Goal: Task Accomplishment & Management: Use online tool/utility

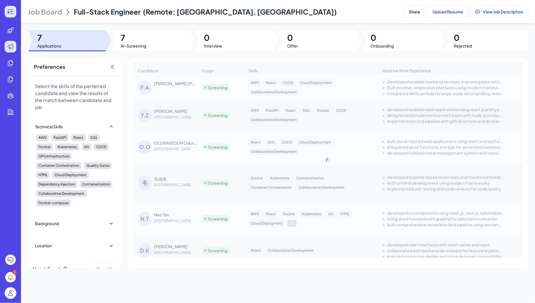
click at [13, 14] on icon at bounding box center [10, 11] width 7 height 7
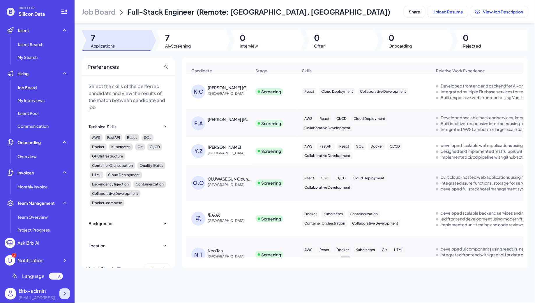
click at [66, 291] on icon at bounding box center [65, 293] width 6 height 6
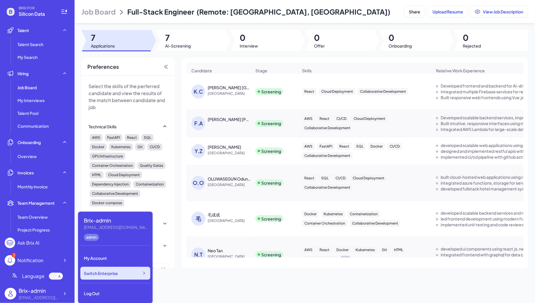
click at [121, 270] on div "Switch Enterprise" at bounding box center [115, 272] width 70 height 13
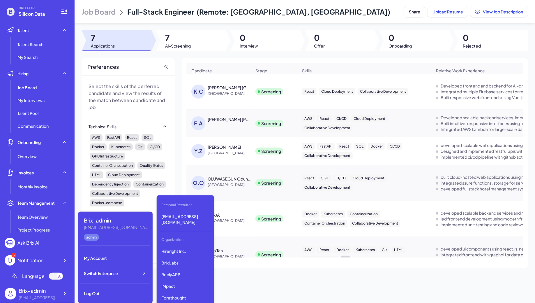
click at [144, 131] on div "Technical Skills" at bounding box center [128, 126] width 79 height 13
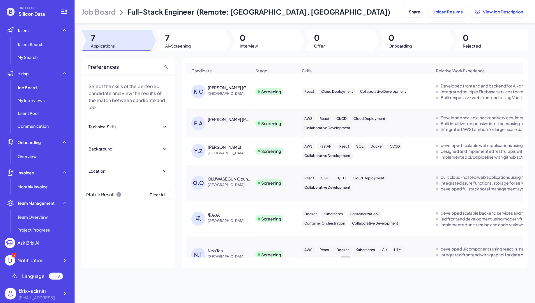
click at [100, 13] on span "Job Board" at bounding box center [99, 11] width 34 height 9
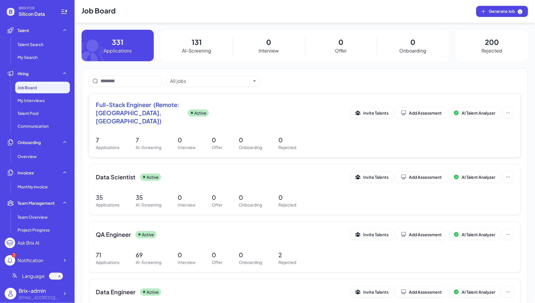
click at [154, 110] on span "Full-Stack Engineer (Remote: [GEOGRAPHIC_DATA], [GEOGRAPHIC_DATA])" at bounding box center [139, 112] width 87 height 24
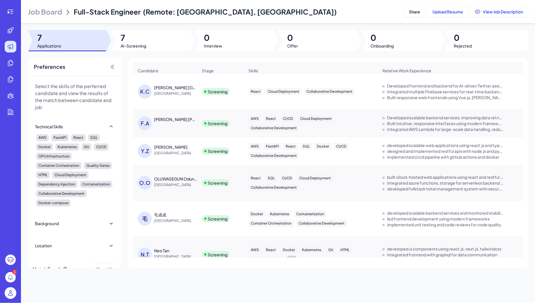
click at [12, 293] on img at bounding box center [11, 293] width 12 height 12
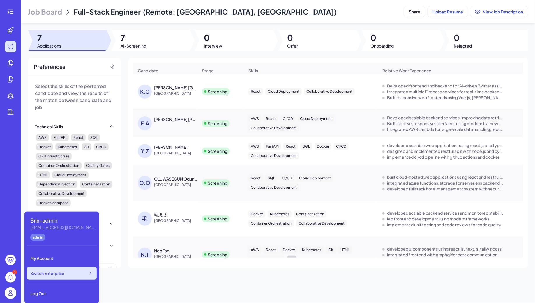
click at [80, 271] on div "Switch Enterprise" at bounding box center [62, 272] width 70 height 13
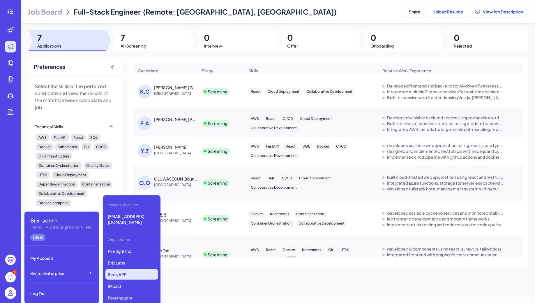
scroll to position [1583, 0]
click at [123, 276] on p "DeepVista" at bounding box center [131, 281] width 53 height 10
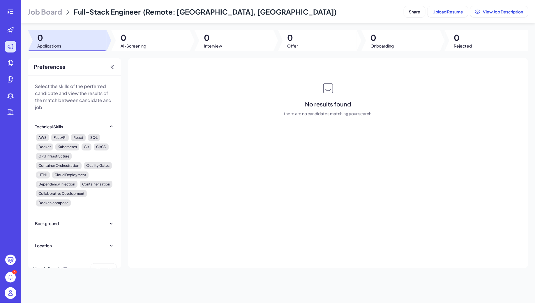
click at [45, 14] on span "Job Board" at bounding box center [45, 11] width 34 height 9
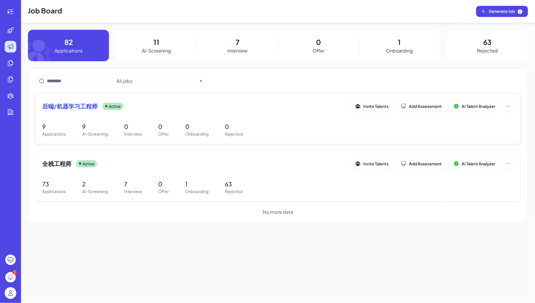
click at [243, 114] on div "后端/机器学习工程师 Active Invite Talents Add Assessment AI Talent Analyzer" at bounding box center [277, 107] width 471 height 15
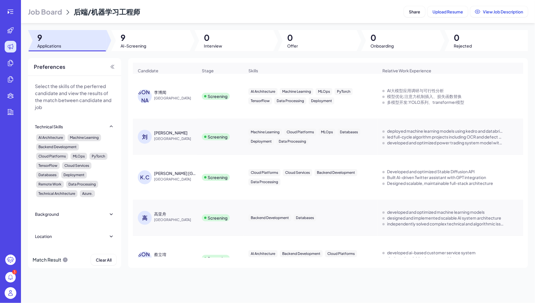
click at [158, 89] on div "李博闻" at bounding box center [160, 92] width 12 height 6
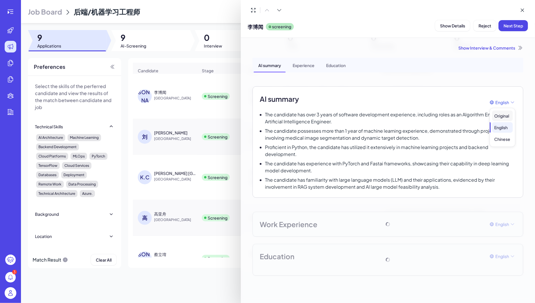
click at [508, 117] on div "Original" at bounding box center [502, 115] width 21 height 10
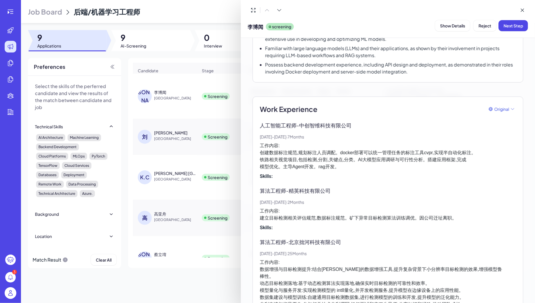
scroll to position [119, 0]
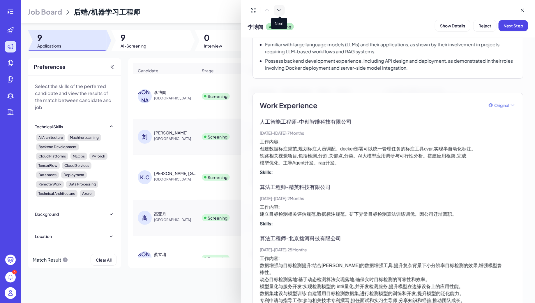
click at [284, 9] on button at bounding box center [279, 10] width 11 height 11
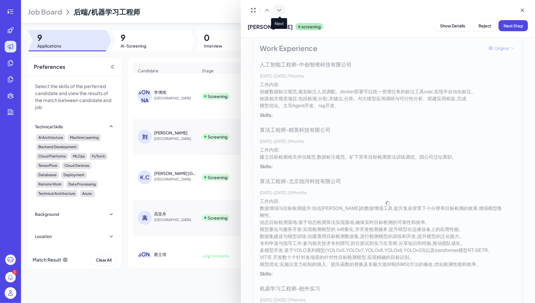
scroll to position [95, 0]
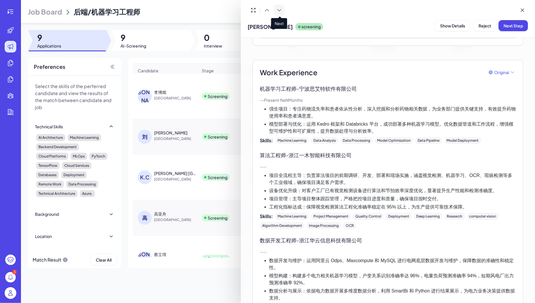
click at [284, 9] on button at bounding box center [279, 10] width 11 height 11
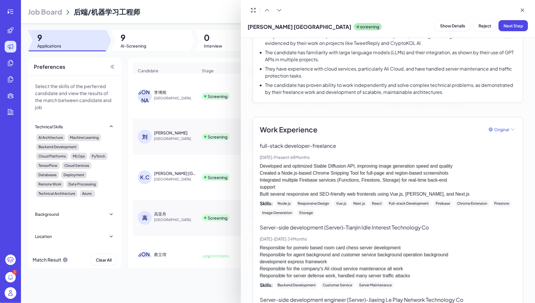
scroll to position [119, 0]
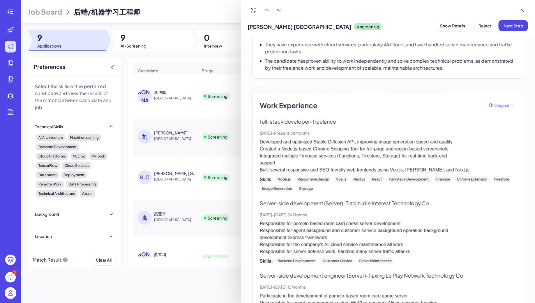
click at [181, 121] on div at bounding box center [267, 151] width 535 height 303
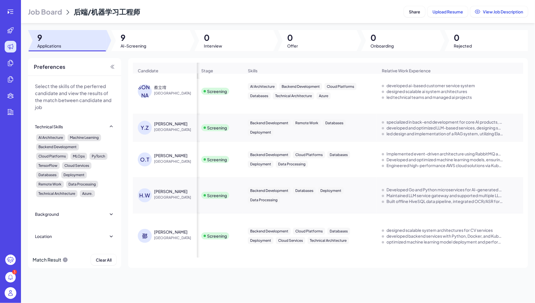
scroll to position [163, 1]
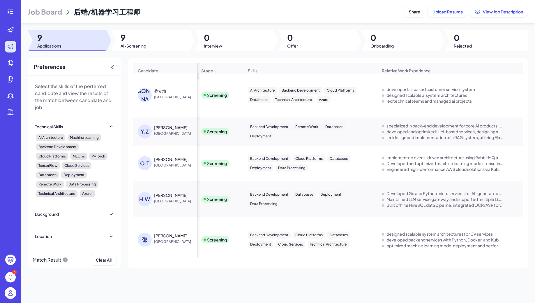
click at [169, 195] on div "Han Wang" at bounding box center [170, 195] width 33 height 6
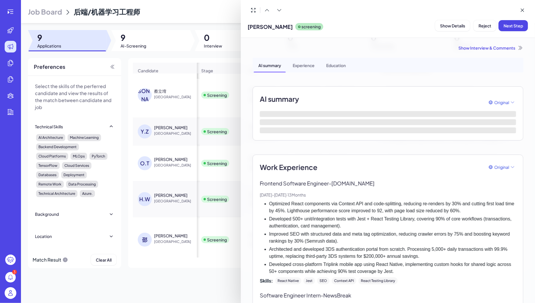
click at [220, 128] on div at bounding box center [267, 151] width 535 height 303
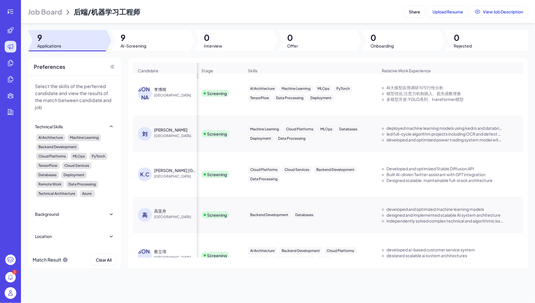
scroll to position [0, 1]
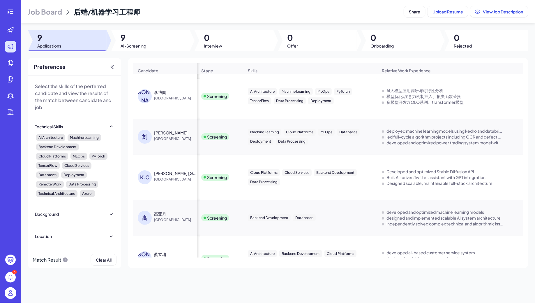
click at [176, 168] on div "K.C Kerwin China United States" at bounding box center [164, 176] width 63 height 23
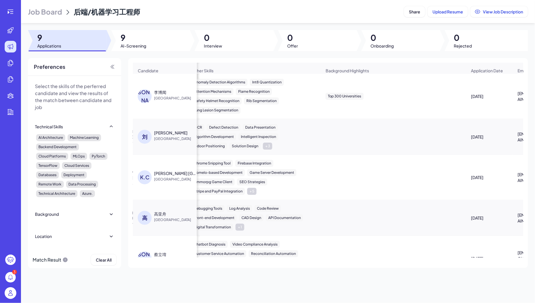
scroll to position [0, 384]
